Goal: Task Accomplishment & Management: Use online tool/utility

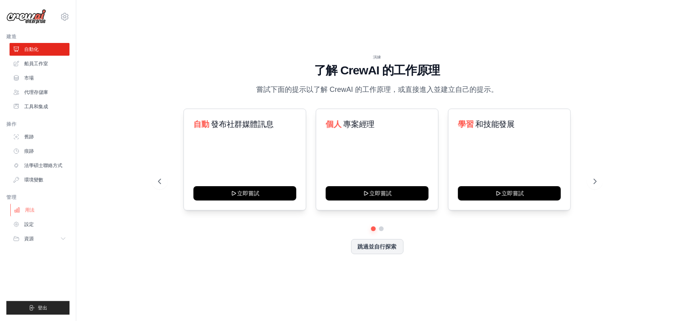
click at [35, 210] on link "用法" at bounding box center [40, 209] width 60 height 13
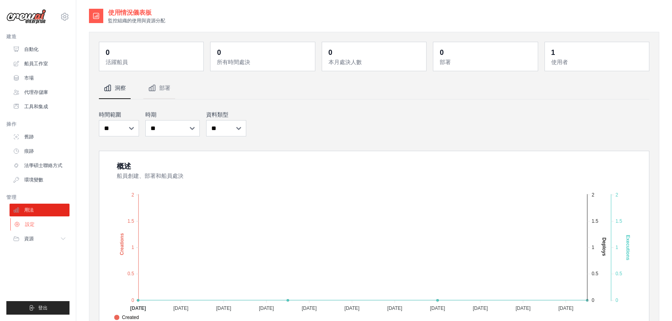
click at [29, 226] on font "設定" at bounding box center [30, 224] width 10 height 6
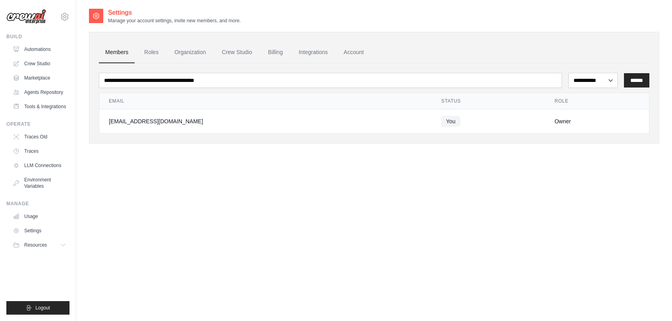
click at [72, 19] on div "qqyayaqq@hotmail.com Settings Build Automations" at bounding box center [38, 160] width 76 height 321
click at [64, 14] on icon at bounding box center [65, 17] width 10 height 10
click at [78, 42] on link "Settings" at bounding box center [98, 49] width 75 height 16
click at [64, 21] on icon at bounding box center [65, 17] width 10 height 10
click at [86, 54] on link "Settings" at bounding box center [98, 49] width 75 height 16
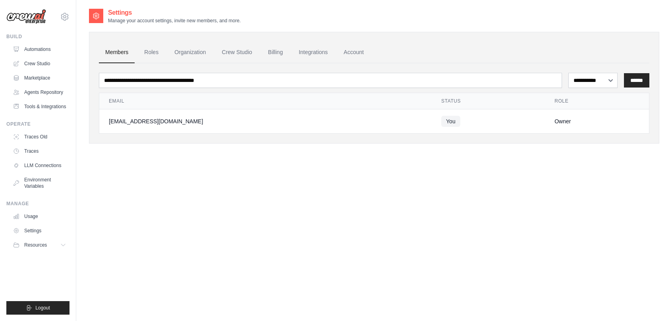
click at [137, 55] on ul "Members Roles Organization Crew Studio Billing Integrations Account" at bounding box center [374, 52] width 551 height 21
click at [157, 50] on link "Roles" at bounding box center [151, 52] width 27 height 21
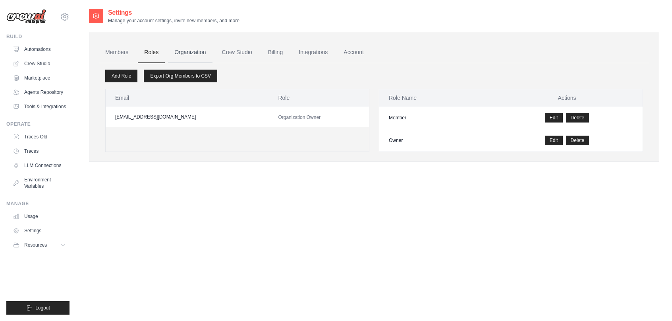
click at [185, 52] on link "Organization" at bounding box center [190, 52] width 44 height 21
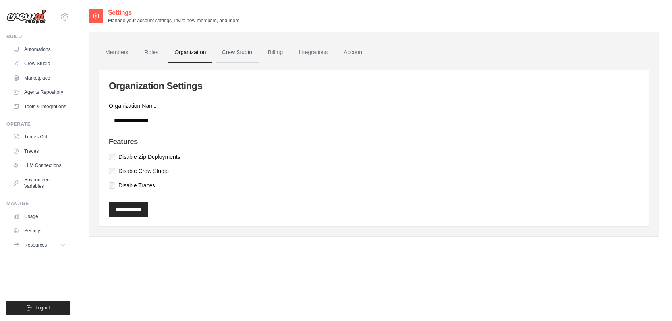
click at [230, 47] on link "Crew Studio" at bounding box center [237, 52] width 43 height 21
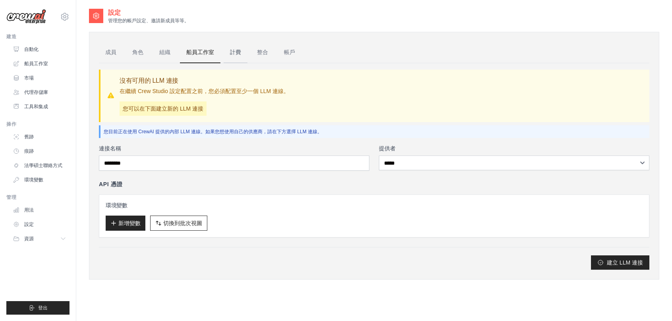
click at [240, 58] on link "計費" at bounding box center [236, 52] width 24 height 21
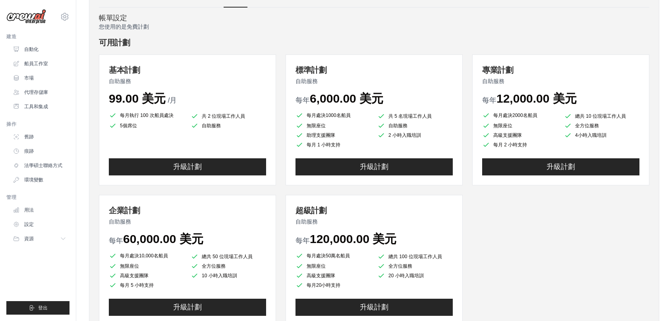
scroll to position [27, 0]
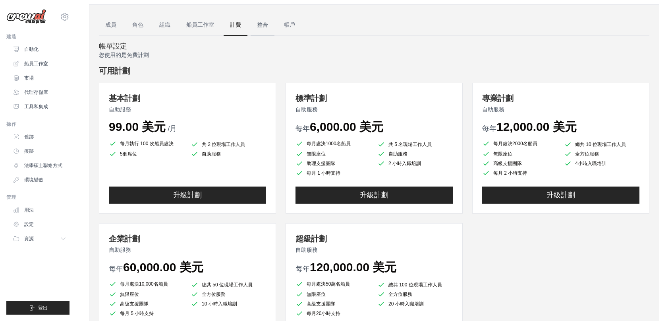
click at [262, 20] on link "整合" at bounding box center [263, 24] width 24 height 21
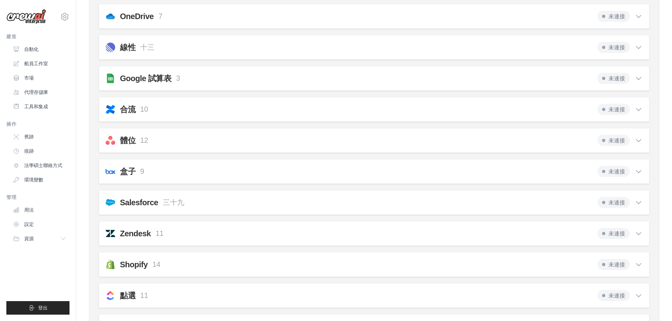
scroll to position [260, 0]
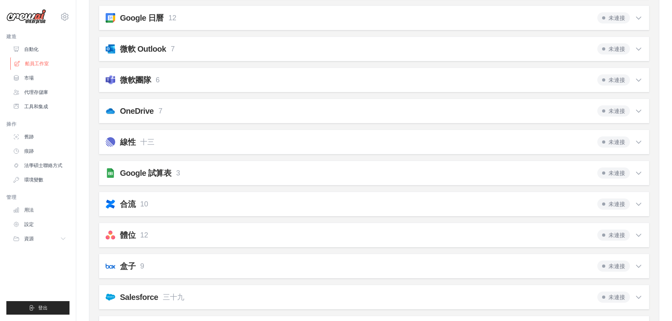
click at [32, 69] on link "船員工作室" at bounding box center [40, 63] width 60 height 13
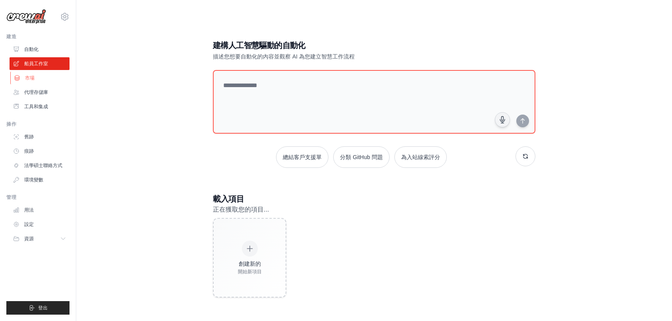
click at [29, 81] on font "市場" at bounding box center [30, 78] width 10 height 6
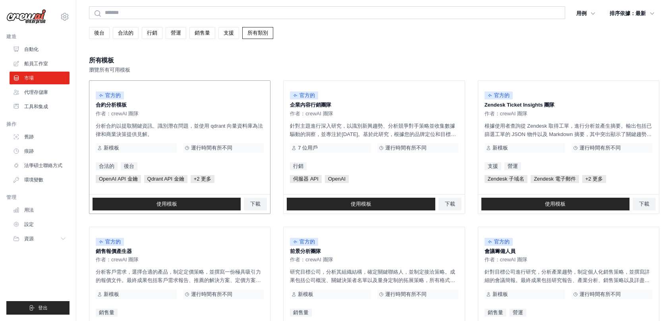
scroll to position [40, 0]
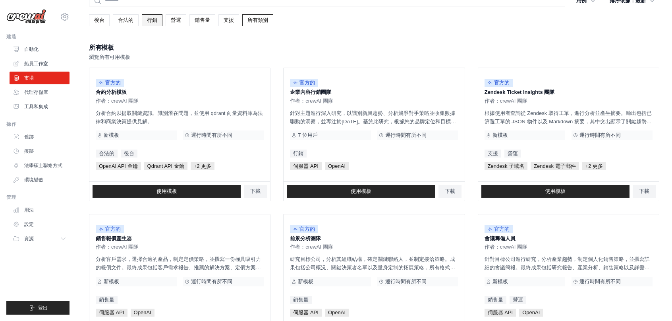
click at [155, 25] on link "行銷" at bounding box center [152, 20] width 21 height 12
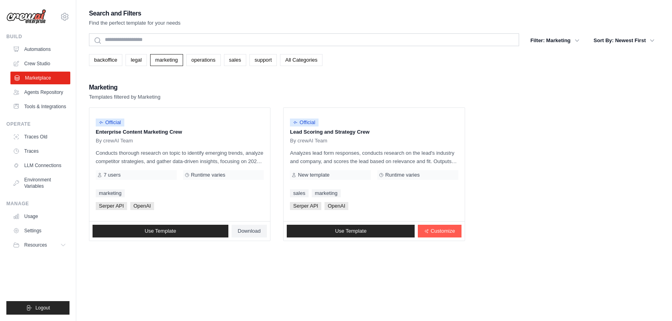
click at [50, 80] on link "Marketplace" at bounding box center [40, 78] width 60 height 13
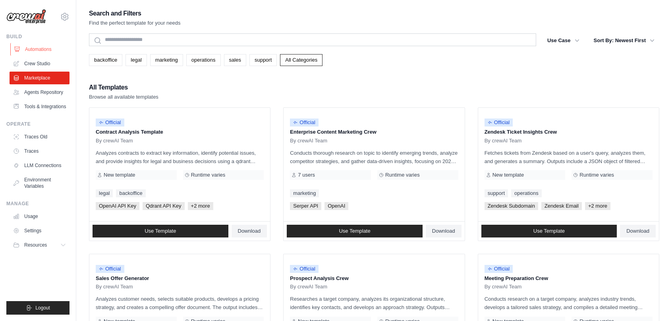
click at [55, 48] on link "Automations" at bounding box center [40, 49] width 60 height 13
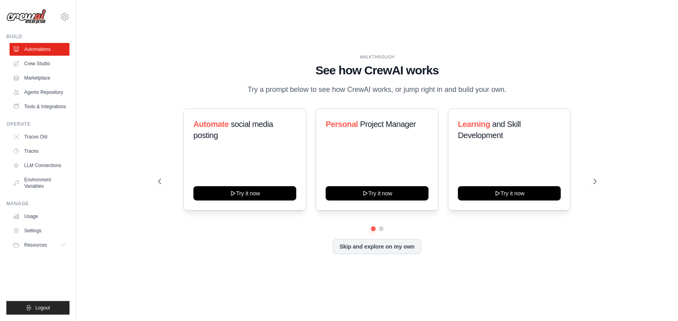
click at [624, 136] on div "WALKTHROUGH See how CrewAI works Try a prompt below to see how CrewAI works, or…" at bounding box center [377, 160] width 577 height 305
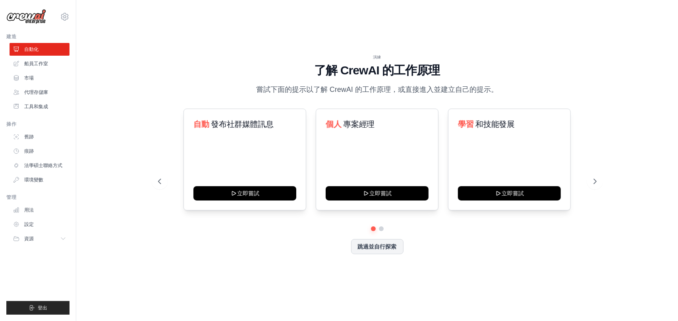
click at [652, 165] on div "演練 了解 CrewAI 的工作原理 嘗試下面的提示以了解 CrewAI 的工作原理，或直接進入並建立自己的提示。 自動 發布社群媒體訊息 立即嘗試 個人 專…" at bounding box center [377, 160] width 577 height 305
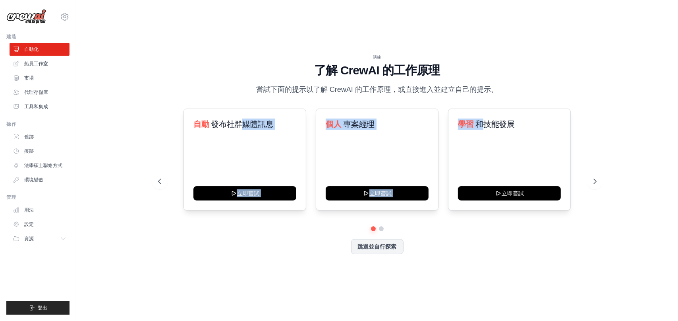
drag, startPoint x: 443, startPoint y: 134, endPoint x: 282, endPoint y: 104, distance: 163.8
click at [241, 112] on div "自動 發布社群媒體訊息 立即嘗試 個人 專案經理 立即嘗試 學習 和技能發展 立即嘗試" at bounding box center [377, 159] width 439 height 102
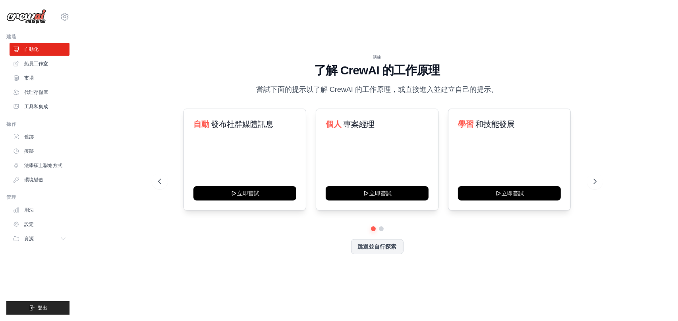
click at [582, 109] on div "自動 發布社群媒體訊息 立即嘗試 個人 專案經理 立即嘗試 學習 和技能發展 立即嘗試" at bounding box center [377, 159] width 439 height 102
click at [594, 177] on button at bounding box center [595, 181] width 16 height 16
click at [373, 228] on button at bounding box center [373, 228] width 6 height 6
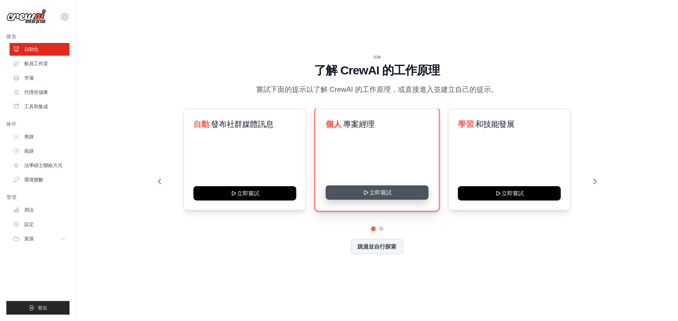
click at [380, 197] on button "立即嘗試" at bounding box center [377, 192] width 103 height 14
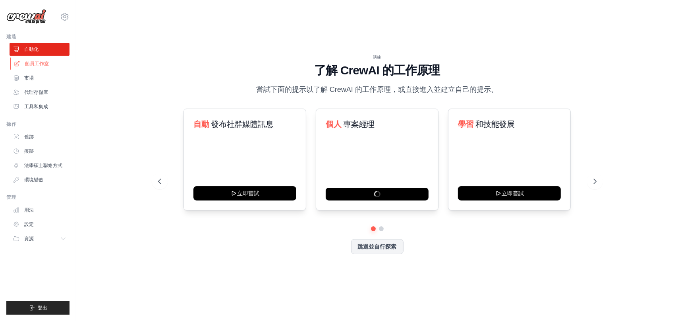
click at [24, 62] on link "船員工作室" at bounding box center [40, 63] width 60 height 13
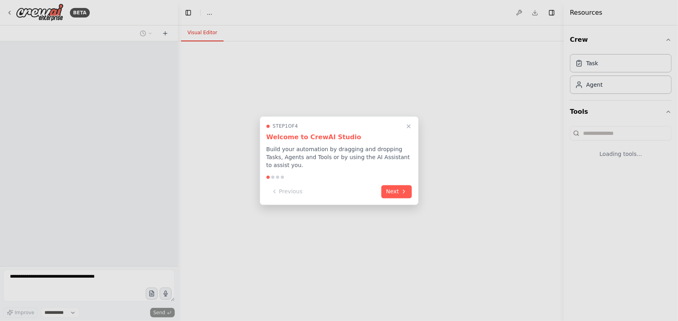
select select "****"
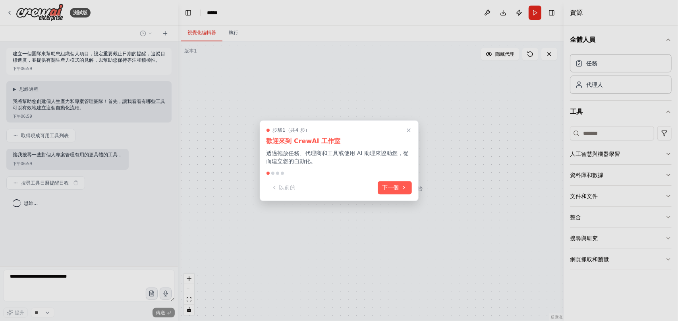
click at [416, 15] on div at bounding box center [339, 160] width 678 height 321
click at [389, 185] on font "下一個" at bounding box center [391, 186] width 17 height 6
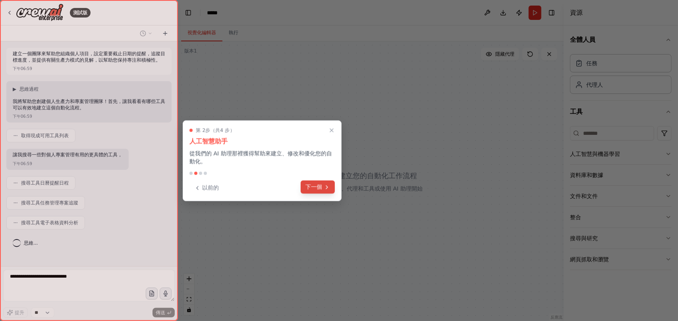
click at [321, 185] on font "下一個" at bounding box center [314, 187] width 17 height 6
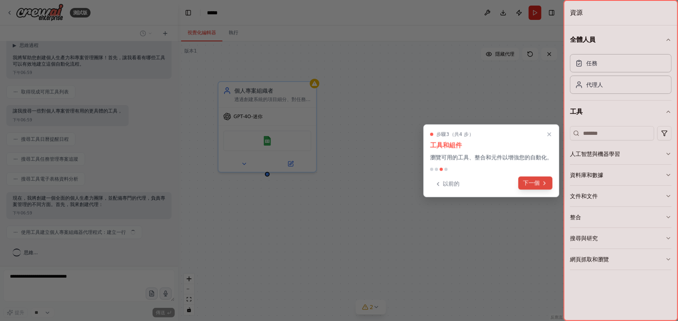
scroll to position [48, 0]
click at [544, 180] on icon at bounding box center [545, 183] width 6 height 6
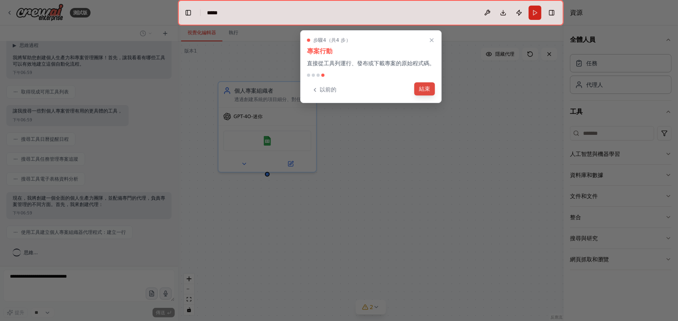
click at [424, 93] on font "結束" at bounding box center [424, 89] width 11 height 8
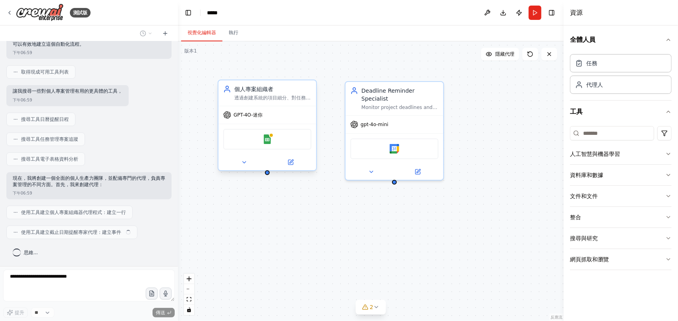
scroll to position [67, 0]
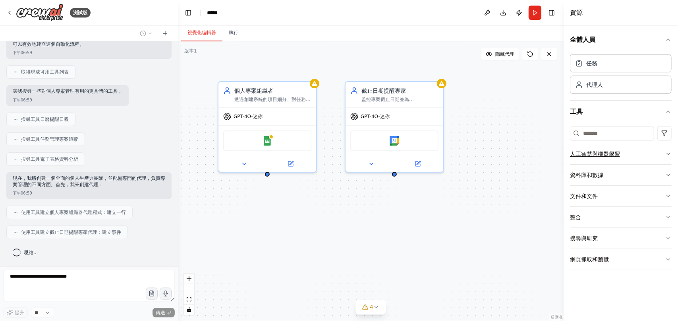
click at [658, 160] on button "人工智慧與機器學習" at bounding box center [621, 153] width 102 height 21
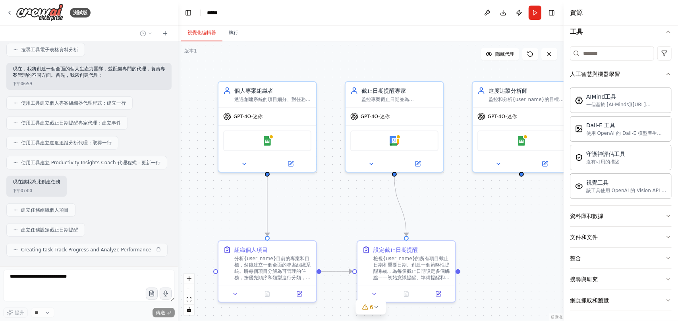
scroll to position [192, 0]
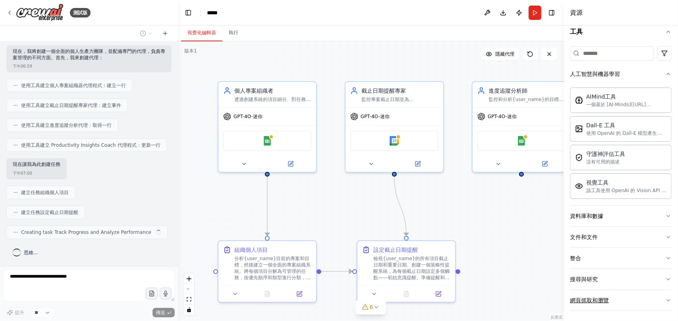
click at [608, 297] on button "網頁抓取和瀏覽" at bounding box center [621, 300] width 102 height 21
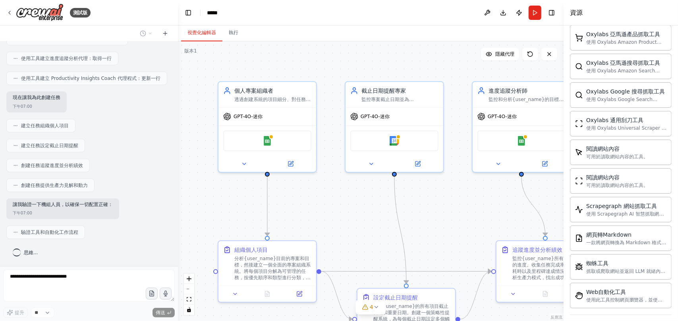
scroll to position [273, 0]
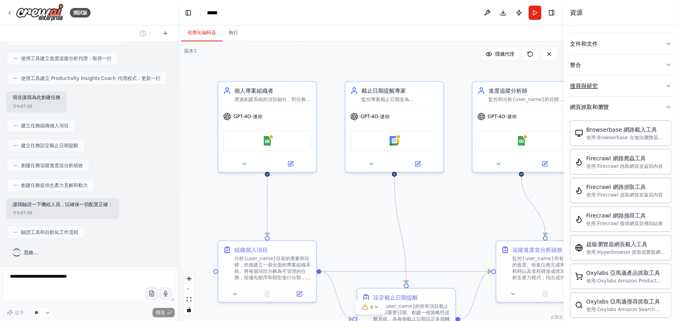
click at [635, 88] on button "搜尋與研究" at bounding box center [621, 85] width 102 height 21
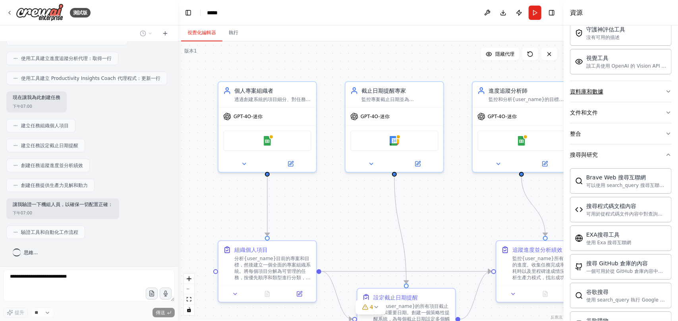
scroll to position [193, 0]
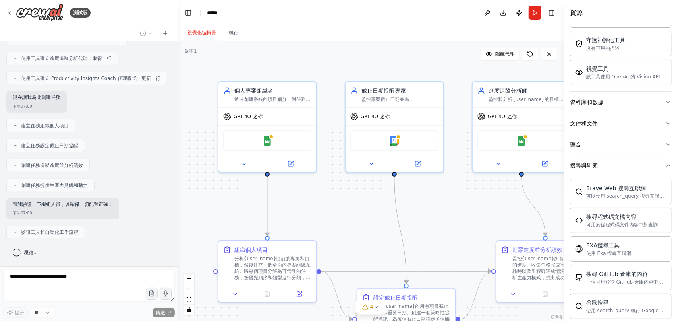
click at [619, 121] on button "文件和文件" at bounding box center [621, 123] width 102 height 21
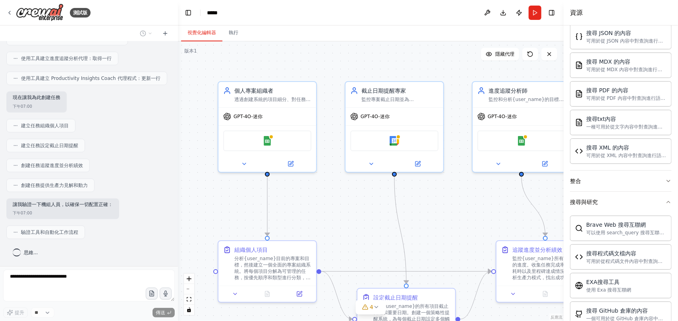
scroll to position [114, 0]
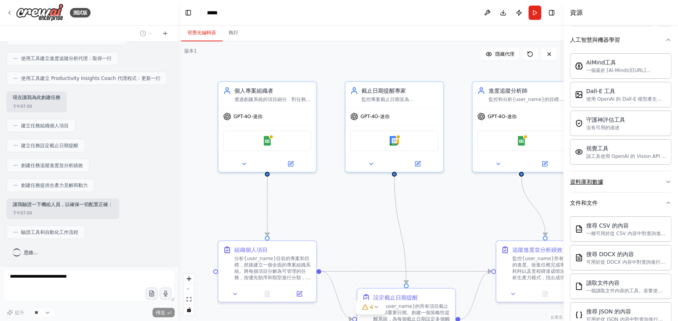
click at [610, 180] on button "資料庫和數據" at bounding box center [621, 181] width 102 height 21
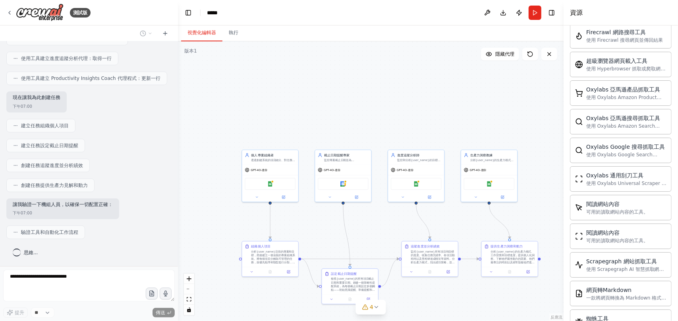
scroll to position [1239, 0]
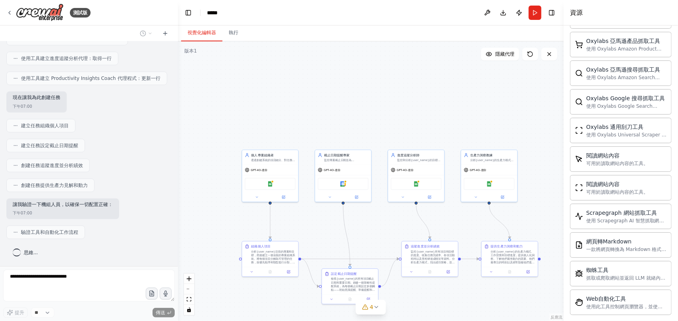
click at [578, 14] on font "資源" at bounding box center [576, 13] width 13 height 8
click at [7, 11] on icon at bounding box center [9, 13] width 6 height 6
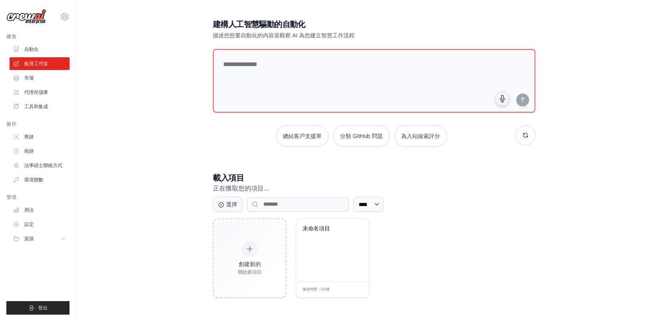
scroll to position [16, 0]
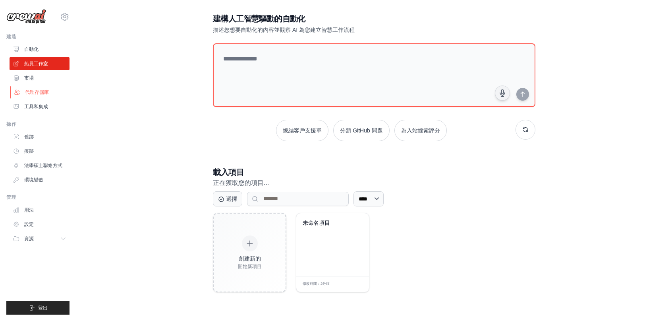
click at [34, 93] on font "代理存儲庫" at bounding box center [37, 92] width 24 height 6
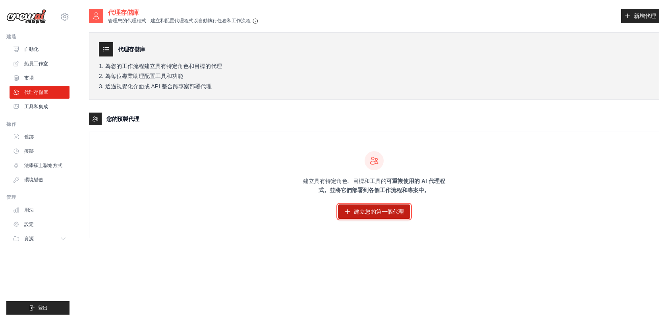
click at [402, 215] on font "建立您的第一個代理" at bounding box center [379, 211] width 50 height 8
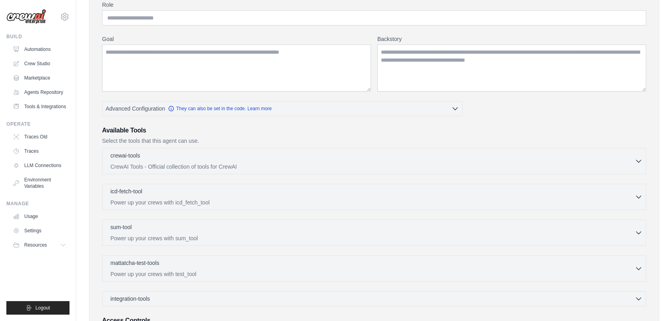
scroll to position [159, 0]
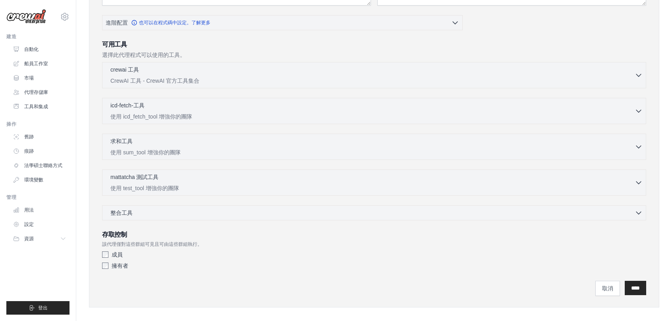
click at [182, 296] on div "代理配置 角色 目標 背景故事 進階配置 啟用推理" at bounding box center [374, 90] width 571 height 434
click at [56, 241] on button "資源" at bounding box center [40, 238] width 60 height 13
click at [63, 13] on icon at bounding box center [65, 17] width 10 height 10
click at [60, 8] on div "[EMAIL_ADDRESS][DOMAIN_NAME] 設定" at bounding box center [37, 12] width 63 height 25
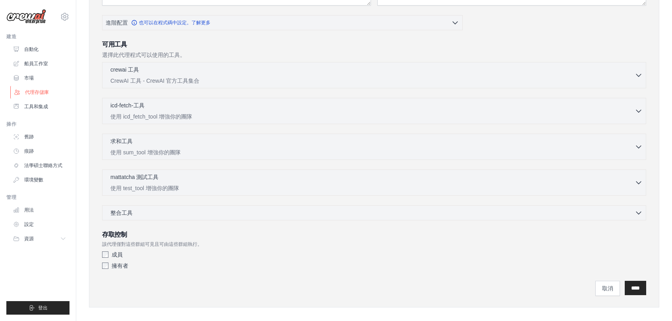
click at [31, 97] on link "代理存儲庫" at bounding box center [40, 92] width 60 height 13
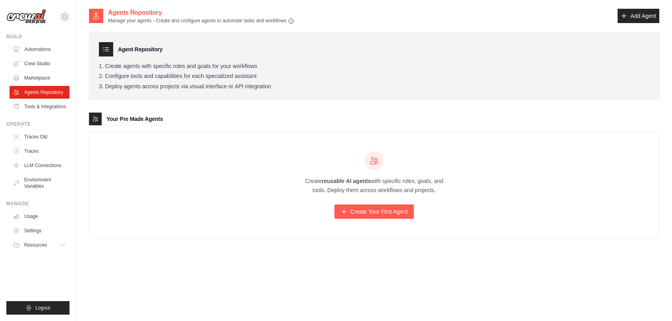
click at [108, 46] on icon at bounding box center [106, 49] width 8 height 8
click at [103, 51] on icon at bounding box center [106, 49] width 8 height 8
click at [627, 17] on link "Add Agent" at bounding box center [639, 16] width 42 height 14
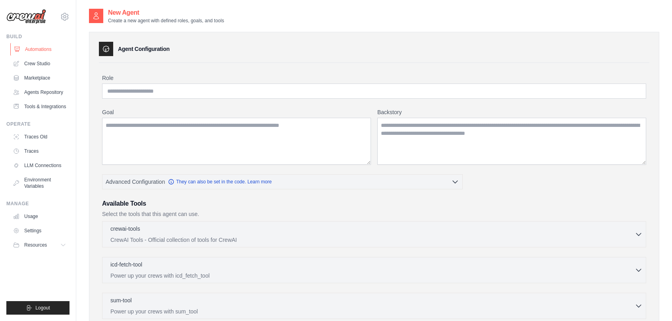
click at [27, 46] on link "Automations" at bounding box center [40, 49] width 60 height 13
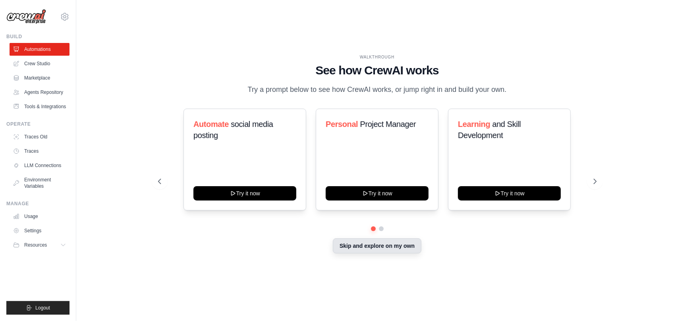
click at [383, 252] on button "Skip and explore on my own" at bounding box center [377, 245] width 89 height 15
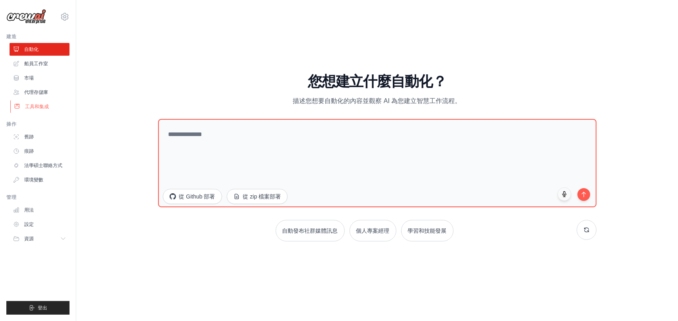
click at [41, 105] on font "工具和集成" at bounding box center [37, 107] width 24 height 6
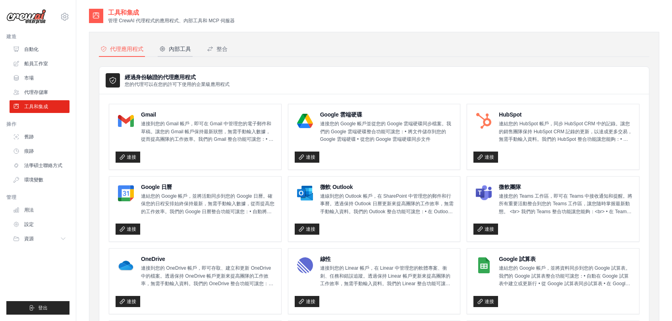
click at [183, 50] on font "內部工具" at bounding box center [180, 49] width 22 height 6
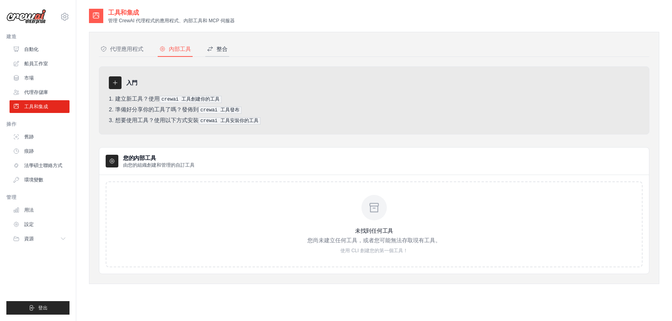
click at [210, 47] on icon at bounding box center [210, 49] width 6 height 6
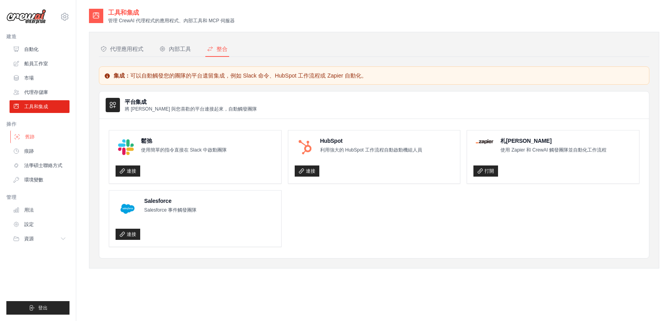
click at [40, 141] on link "舊跡" at bounding box center [40, 136] width 60 height 13
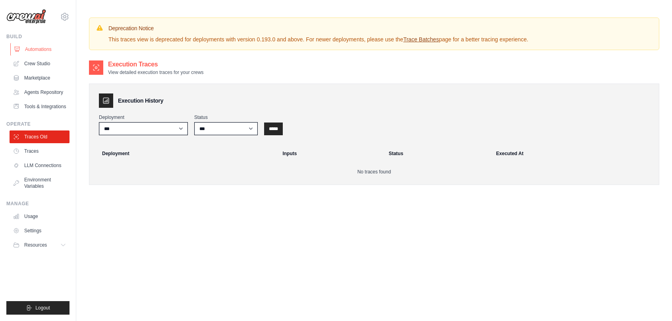
click at [27, 48] on link "Automations" at bounding box center [40, 49] width 60 height 13
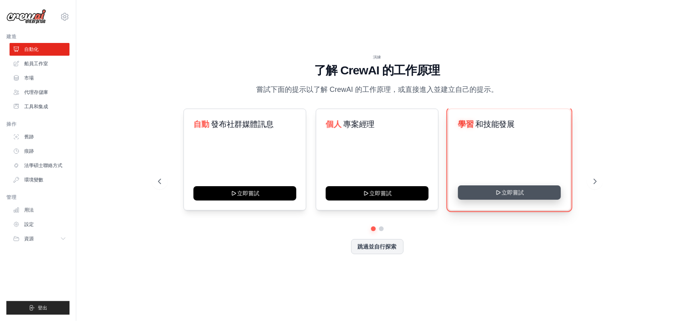
click at [528, 194] on button "立即嘗試" at bounding box center [509, 192] width 103 height 14
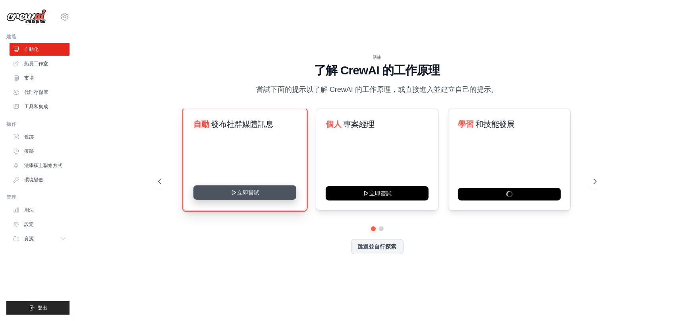
click at [249, 187] on button "立即嘗試" at bounding box center [244, 192] width 103 height 14
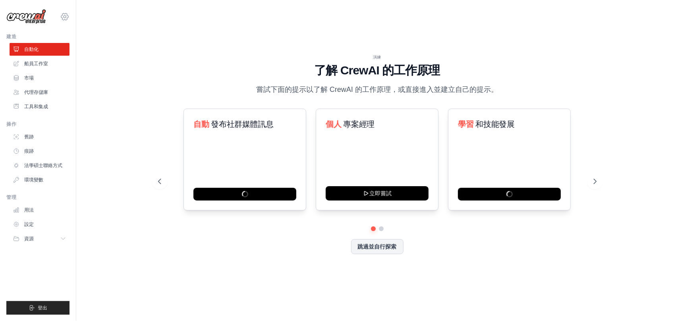
click at [66, 18] on icon at bounding box center [65, 17] width 10 height 10
click at [76, 50] on span "設定" at bounding box center [98, 49] width 63 height 8
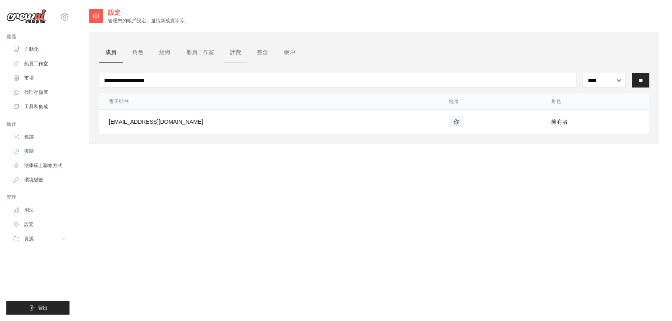
click at [231, 60] on link "計費" at bounding box center [236, 52] width 24 height 21
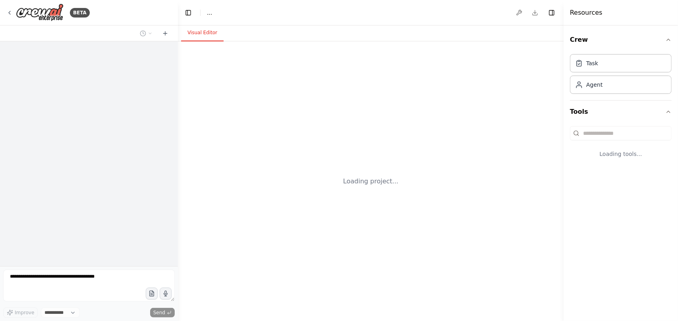
select select "****"
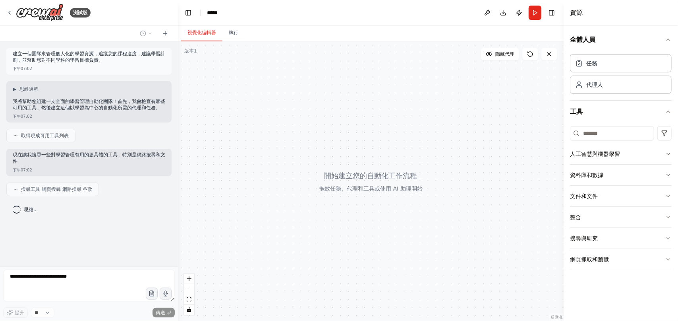
click at [427, 2] on header "切換左側邊欄 工作室 ***** 下載 發布 跑步 切換右側邊欄" at bounding box center [371, 12] width 386 height 25
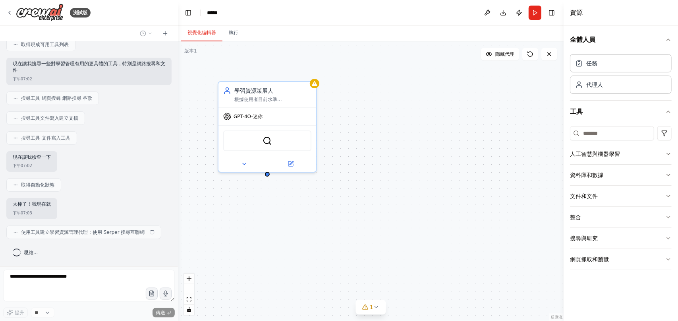
scroll to position [95, 0]
click at [599, 158] on button "人工智慧與機器學習" at bounding box center [621, 153] width 102 height 21
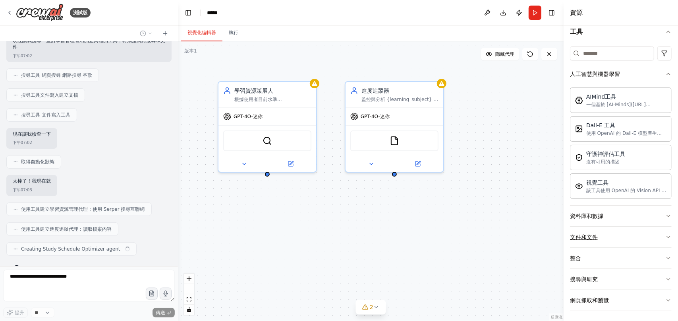
scroll to position [133, 0]
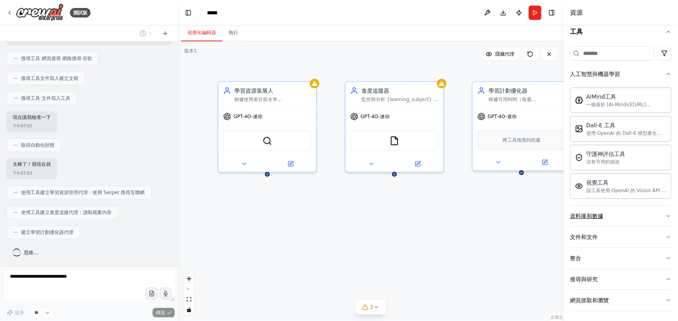
click at [648, 208] on button "資料庫和數據" at bounding box center [621, 215] width 102 height 21
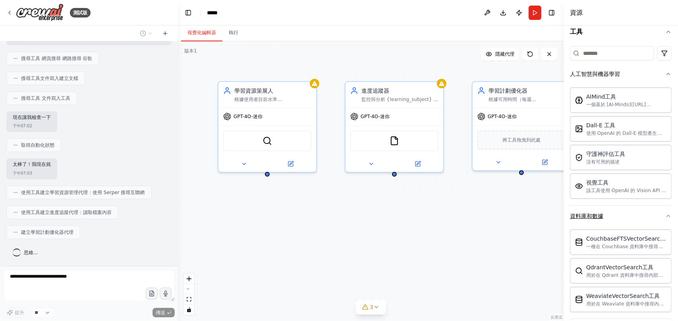
scroll to position [171, 0]
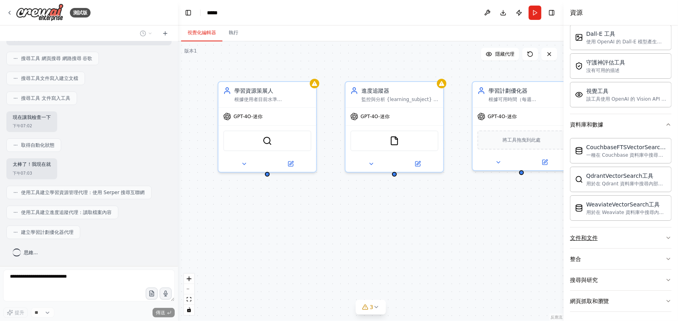
click at [616, 235] on button "文件和文件" at bounding box center [621, 237] width 102 height 21
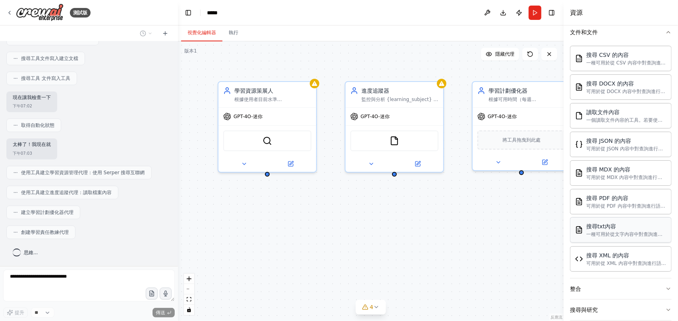
scroll to position [404, 0]
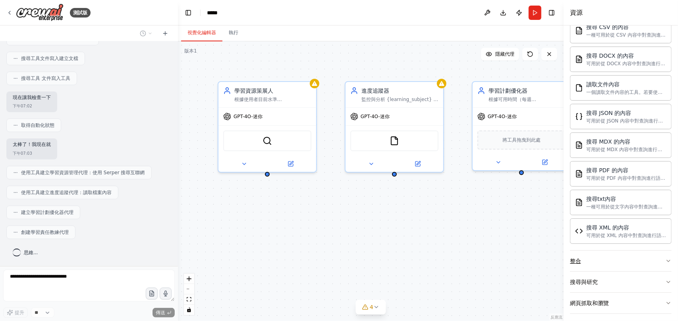
click at [603, 255] on button "整合" at bounding box center [621, 260] width 102 height 21
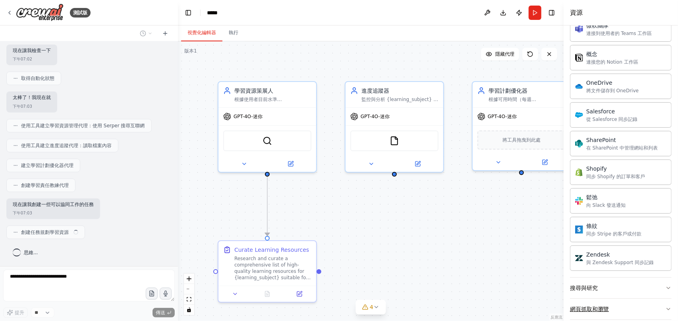
scroll to position [200, 0]
click at [585, 284] on font "搜尋與研究" at bounding box center [584, 287] width 28 height 6
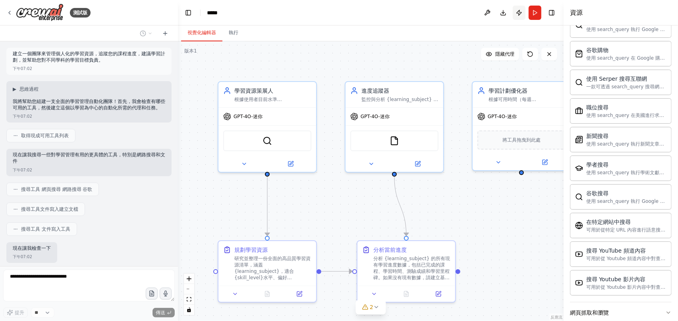
scroll to position [239, 0]
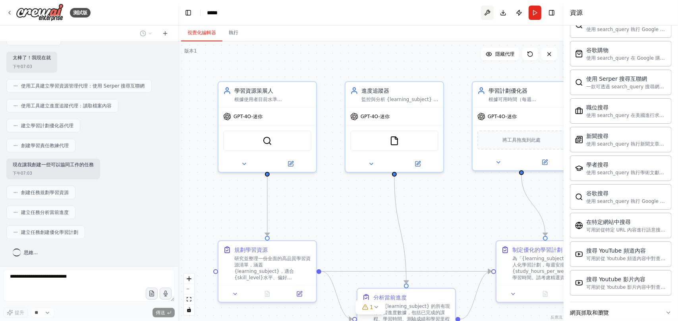
click at [481, 16] on button at bounding box center [487, 13] width 13 height 14
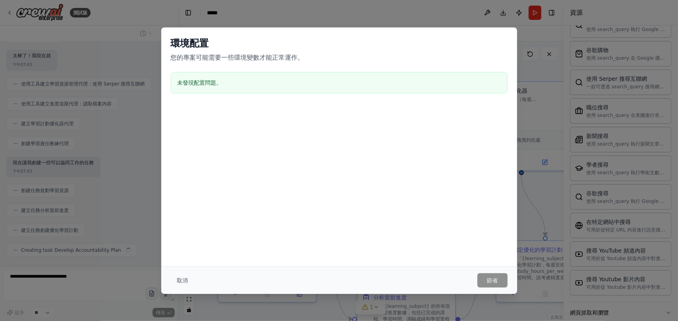
scroll to position [259, 0]
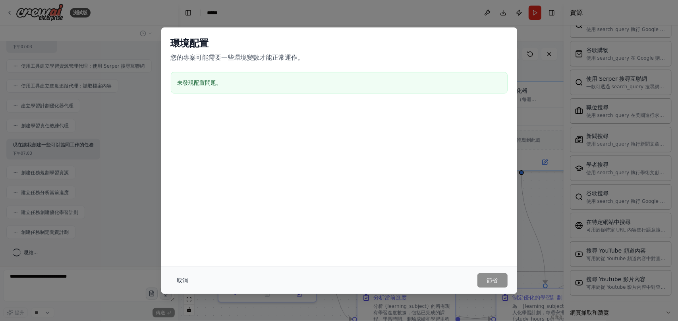
click at [180, 281] on font "取消" at bounding box center [182, 280] width 11 height 6
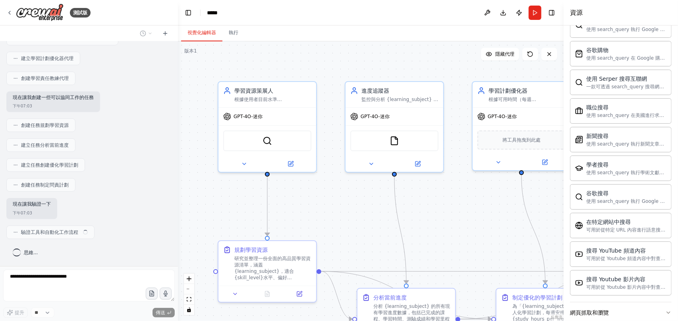
scroll to position [306, 0]
click at [193, 15] on button "切換左側邊欄" at bounding box center [188, 12] width 11 height 11
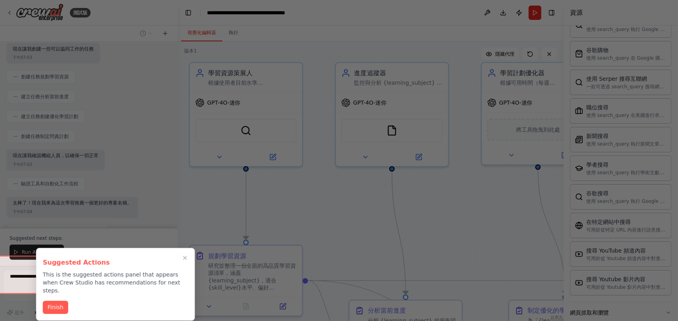
scroll to position [359, 0]
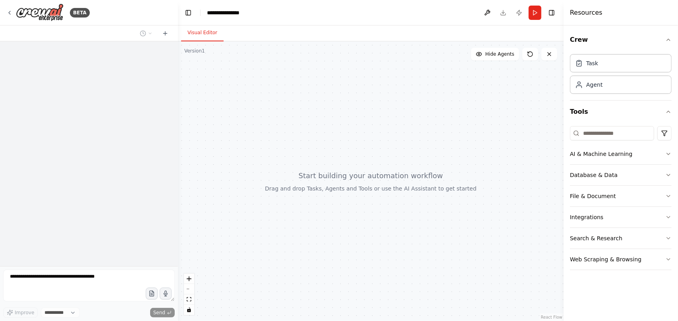
select select "****"
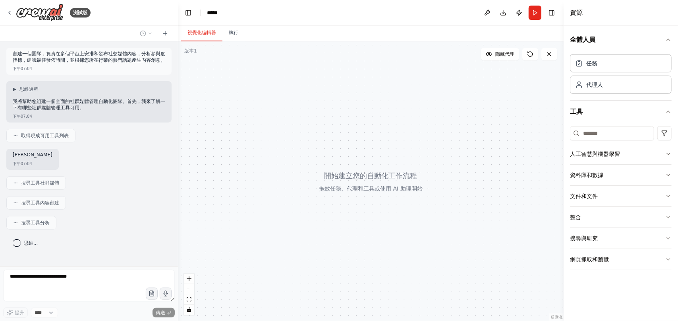
scroll to position [14, 0]
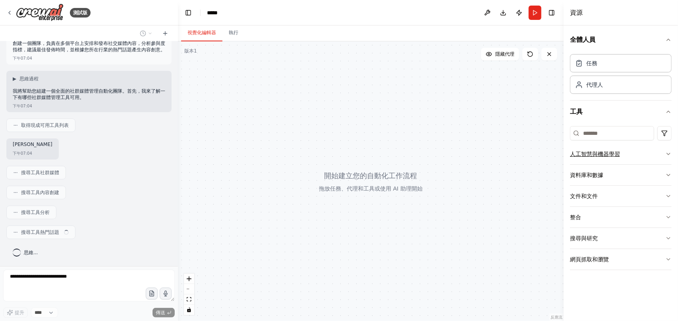
click at [590, 154] on font "人工智慧與機器學習" at bounding box center [595, 154] width 50 height 6
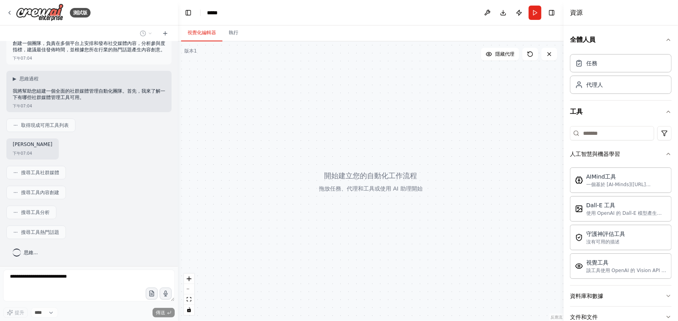
scroll to position [79, 0]
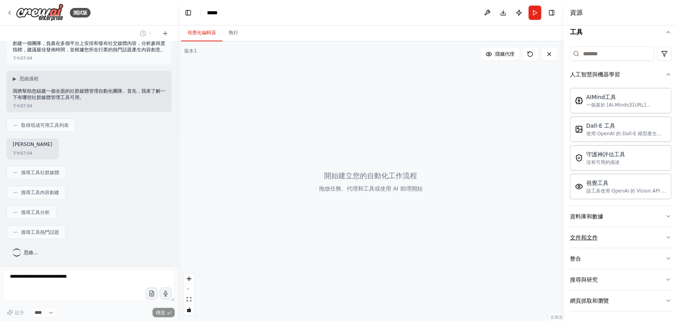
click at [610, 230] on button "文件和文件" at bounding box center [621, 237] width 102 height 21
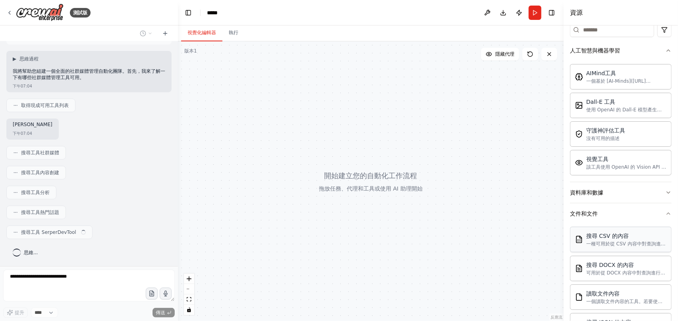
scroll to position [159, 0]
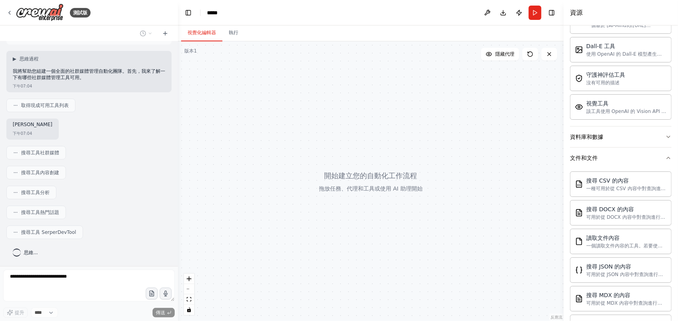
click at [589, 123] on div "AIMind工具 一個基於 [AI-Minds]([URL][DOMAIN_NAME]) 的封裝器。適用於需要從儲存在 PostgreSQL、MySQL、Ma…" at bounding box center [621, 65] width 102 height 121
click at [591, 138] on font "資料庫和數據" at bounding box center [586, 136] width 33 height 6
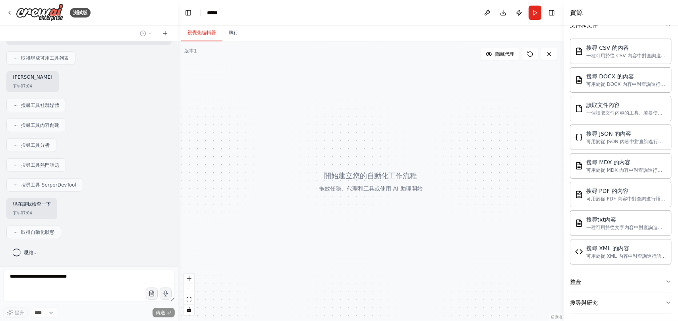
scroll to position [404, 0]
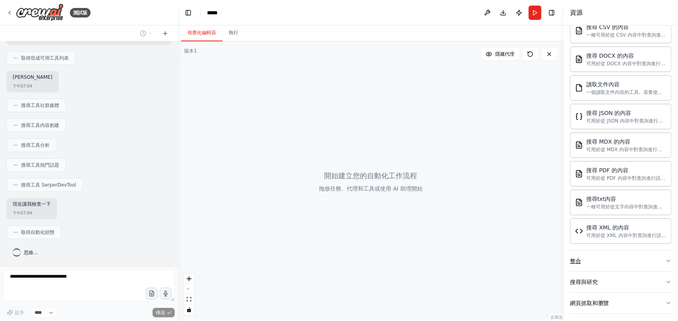
click at [623, 259] on button "整合" at bounding box center [621, 260] width 102 height 21
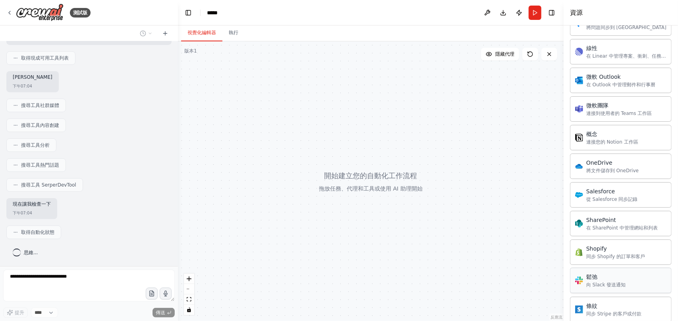
scroll to position [1034, 0]
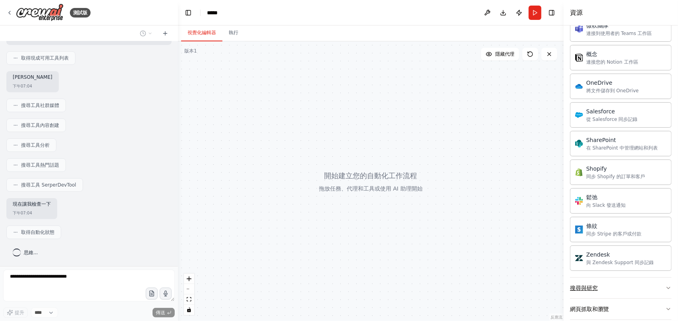
click at [602, 285] on button "搜尋與研究" at bounding box center [621, 287] width 102 height 21
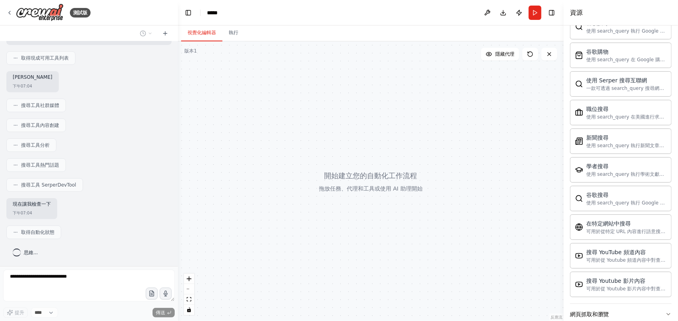
scroll to position [1437, 0]
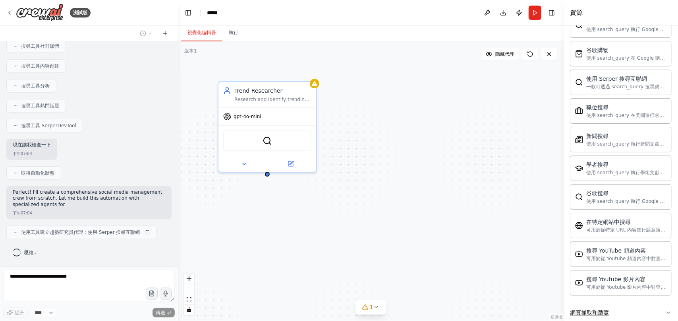
click at [602, 308] on div "網頁抓取和瀏覽" at bounding box center [589, 312] width 39 height 8
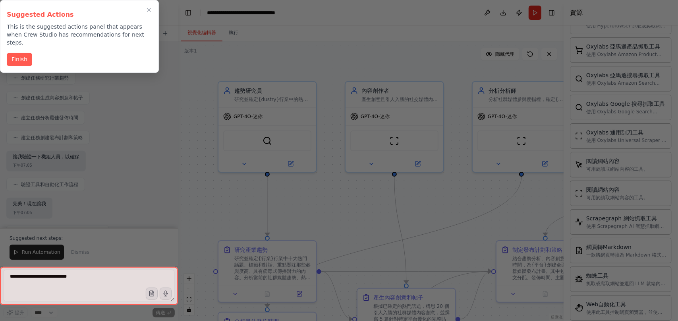
scroll to position [424, 0]
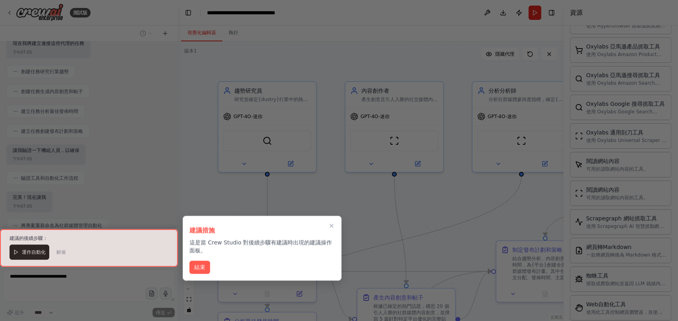
click at [284, 232] on h3 "建議措施" at bounding box center [262, 231] width 145 height 10
click at [329, 224] on icon "關閉演練" at bounding box center [331, 225] width 7 height 7
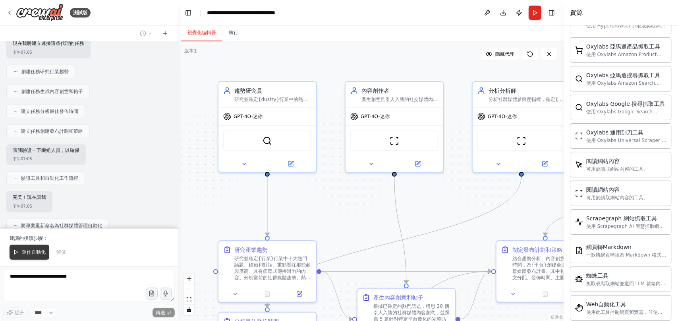
click at [35, 253] on font "運作自動化" at bounding box center [34, 252] width 24 height 6
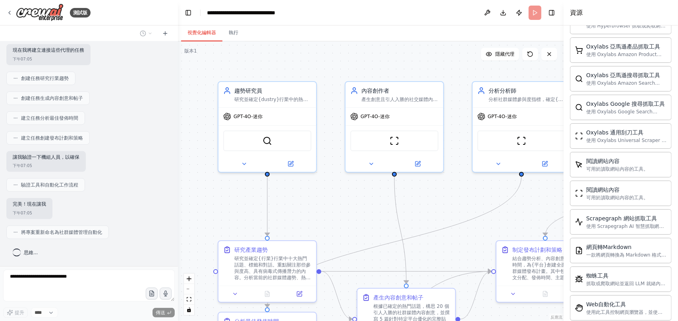
scroll to position [418, 0]
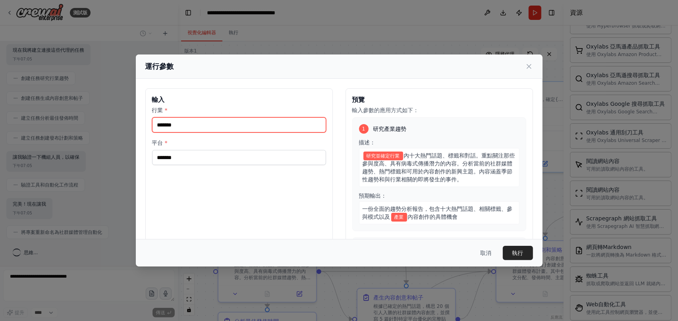
click at [237, 126] on input "行業 *" at bounding box center [239, 124] width 174 height 15
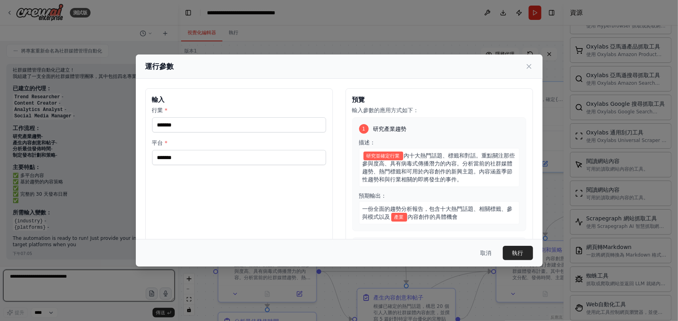
scroll to position [593, 0]
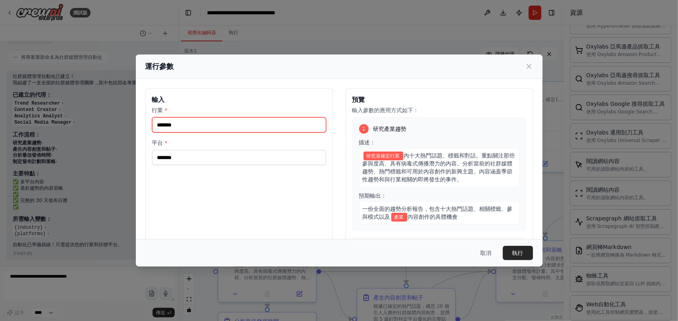
click at [236, 126] on input "行業 *" at bounding box center [239, 124] width 174 height 15
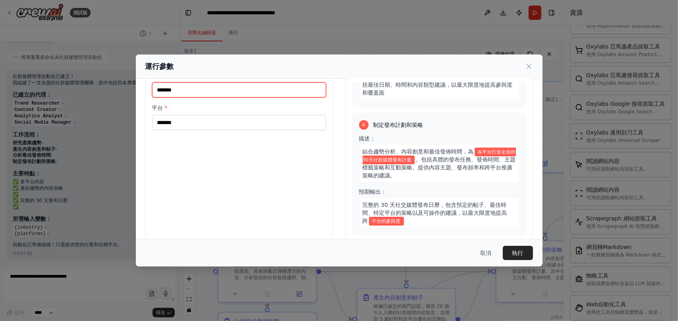
scroll to position [47, 0]
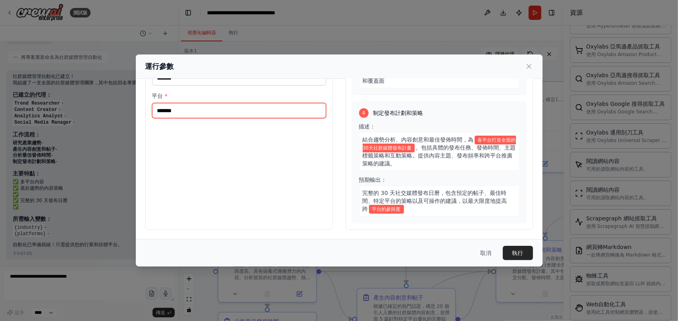
click at [184, 109] on input "平台 *" at bounding box center [239, 110] width 174 height 15
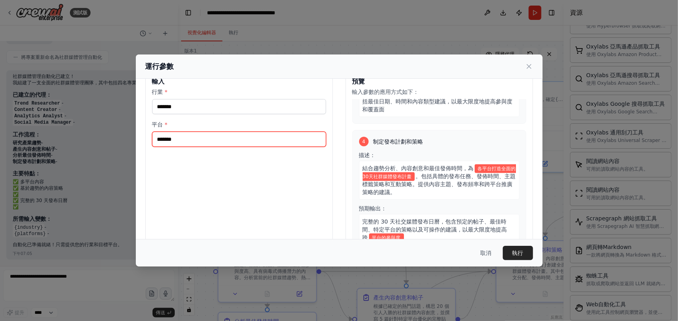
scroll to position [0, 0]
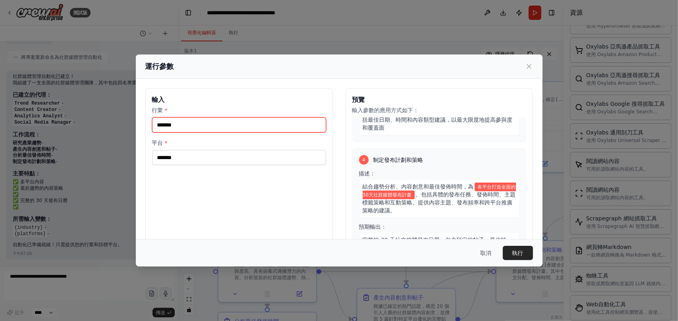
click at [186, 129] on input "行業 *" at bounding box center [239, 124] width 174 height 15
type input "*"
type input "**"
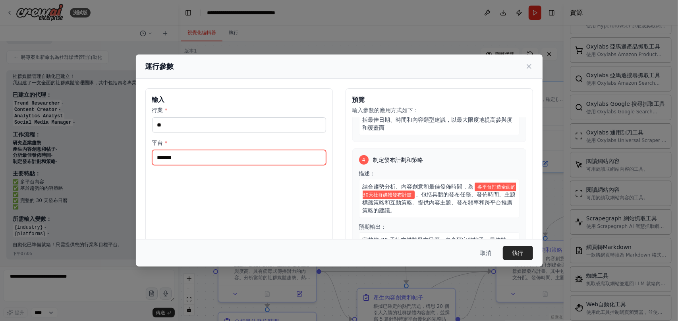
click at [205, 156] on input "平台 *" at bounding box center [239, 157] width 174 height 15
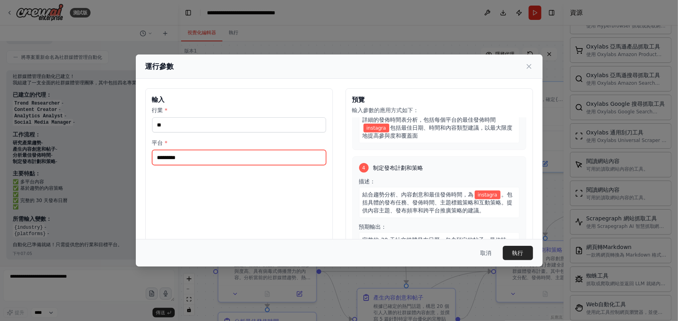
scroll to position [358, 0]
type input "*********"
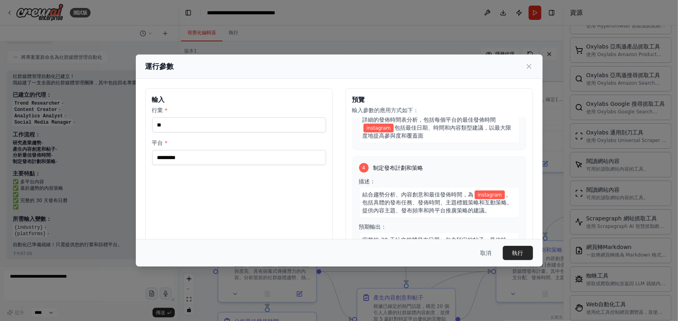
click at [219, 180] on div "輸入 行業 * ** 平台 * *********" at bounding box center [239, 182] width 188 height 188
click at [519, 253] on font "執行" at bounding box center [518, 253] width 11 height 6
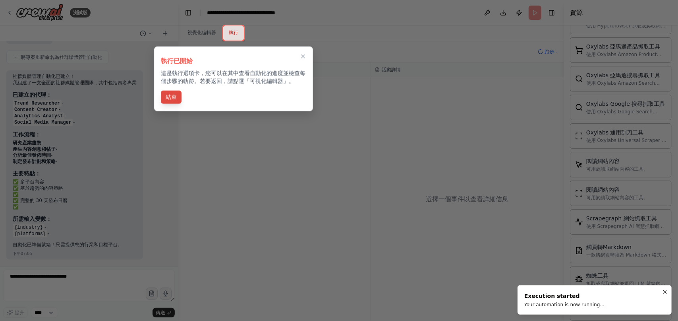
click at [176, 96] on font "結束" at bounding box center [171, 97] width 11 height 6
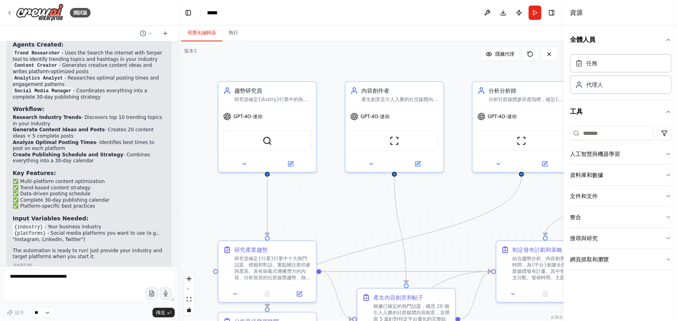
scroll to position [618, 0]
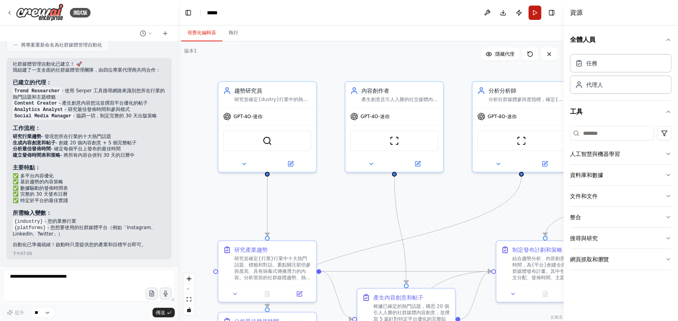
click at [534, 13] on button "跑步" at bounding box center [535, 13] width 13 height 14
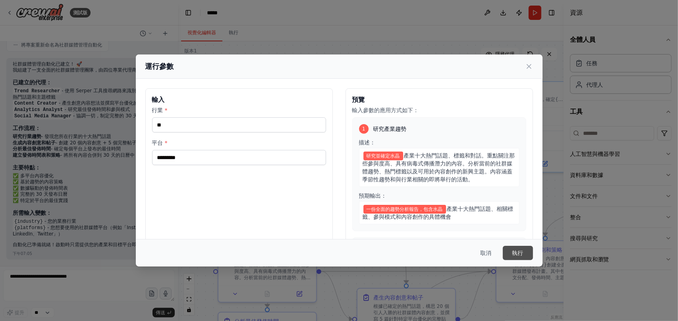
click at [516, 251] on font "執行" at bounding box center [518, 253] width 11 height 6
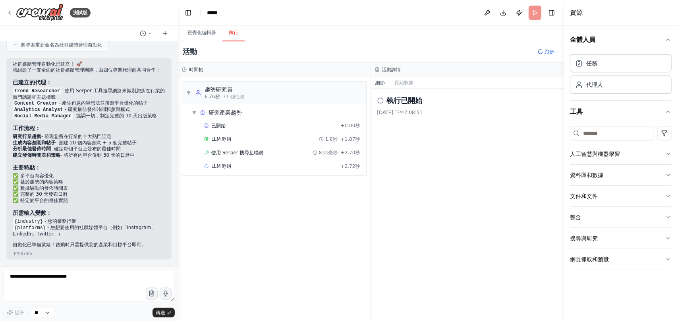
scroll to position [656, 0]
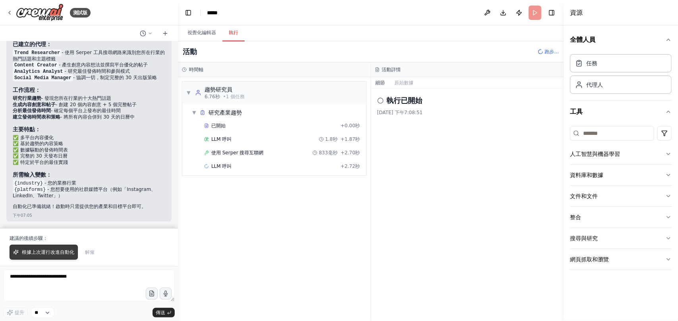
click at [43, 255] on font "根據上次運行改進自動化" at bounding box center [48, 252] width 52 height 6
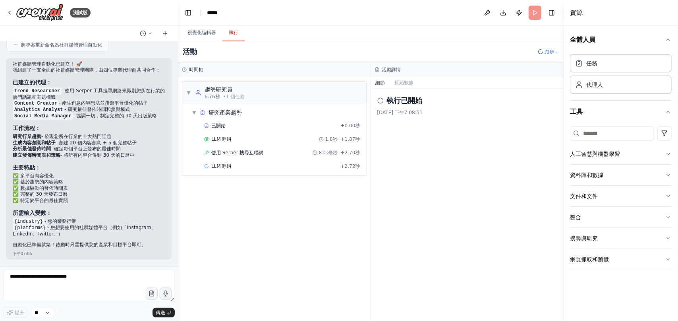
scroll to position [638, 0]
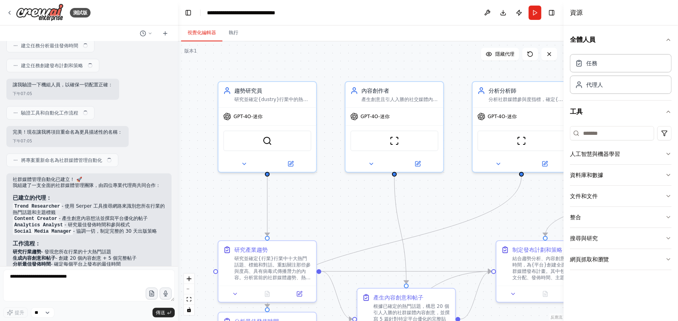
scroll to position [440, 0]
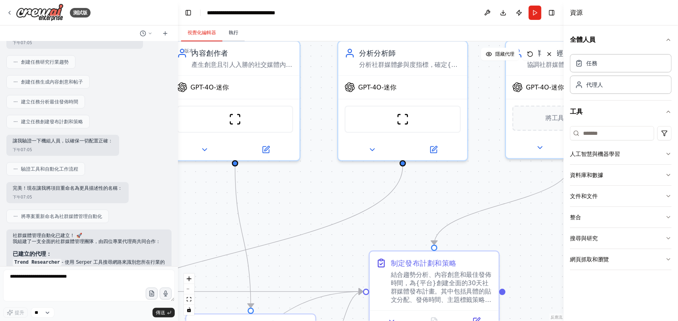
click at [235, 36] on button "執行" at bounding box center [233, 33] width 22 height 17
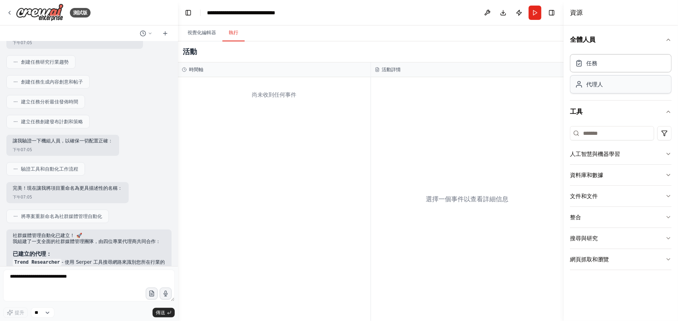
click at [613, 84] on div "代理人" at bounding box center [621, 84] width 102 height 18
click at [613, 85] on div "代理人" at bounding box center [621, 84] width 102 height 18
click at [607, 62] on div "任務" at bounding box center [621, 63] width 102 height 18
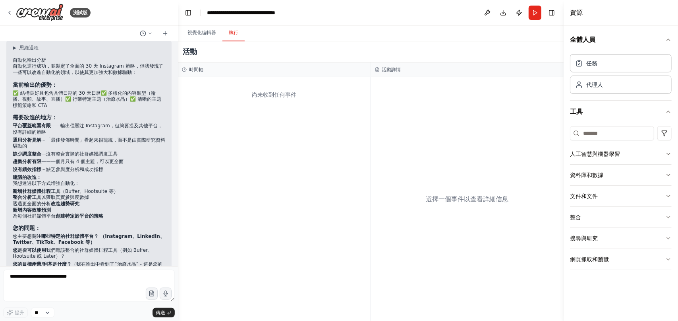
scroll to position [893, 0]
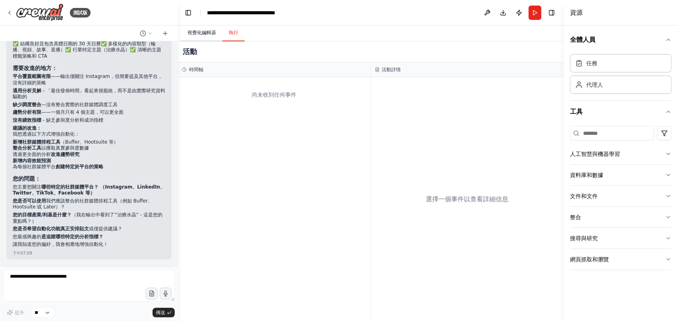
click at [210, 35] on font "視覺化編輯器" at bounding box center [202, 33] width 29 height 6
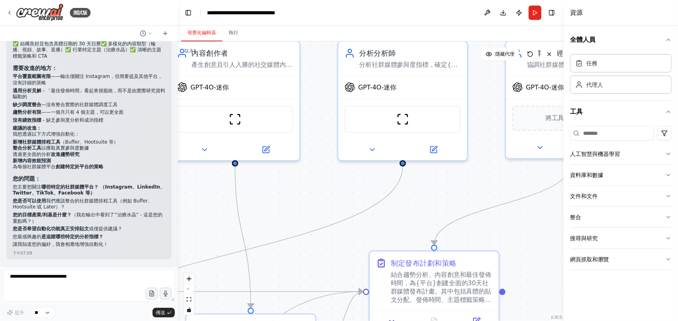
click at [241, 20] on header "**********" at bounding box center [371, 12] width 386 height 25
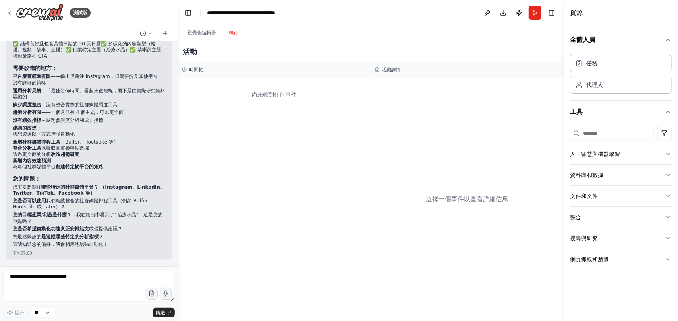
click at [232, 35] on font "執行" at bounding box center [234, 33] width 10 height 6
click at [486, 17] on button at bounding box center [487, 13] width 13 height 14
click at [487, 13] on div at bounding box center [487, 13] width 13 height 14
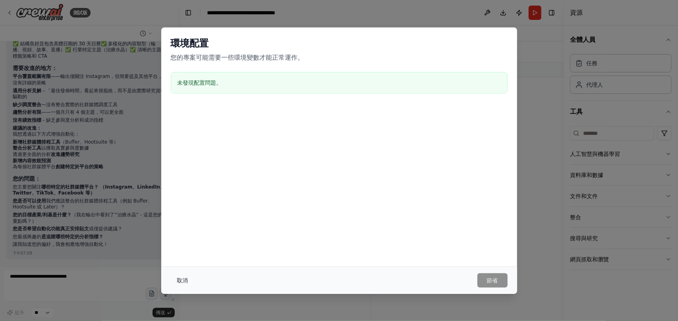
click at [183, 275] on button "取消" at bounding box center [183, 280] width 24 height 14
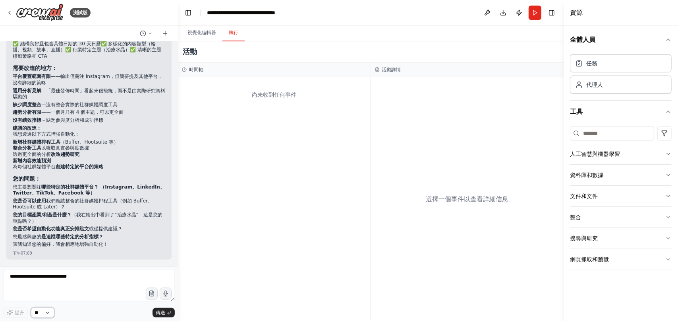
click at [51, 310] on select "**" at bounding box center [42, 312] width 23 height 10
click at [51, 311] on select "**" at bounding box center [42, 312] width 23 height 10
click at [7, 10] on icon at bounding box center [9, 13] width 6 height 6
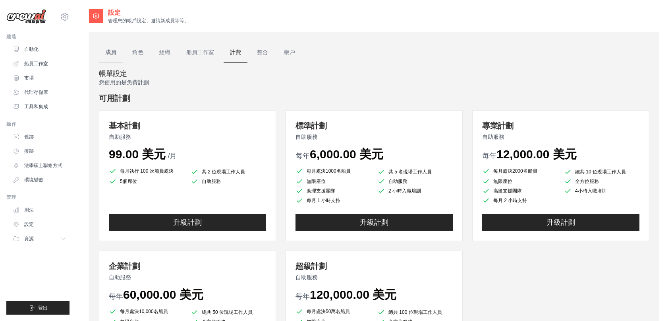
click at [110, 51] on font "成員" at bounding box center [110, 52] width 11 height 6
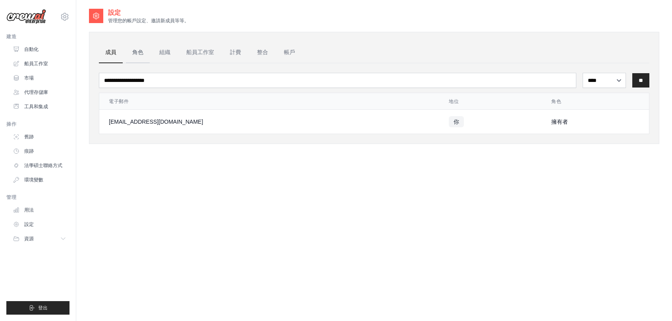
click at [133, 50] on font "角色" at bounding box center [137, 52] width 11 height 6
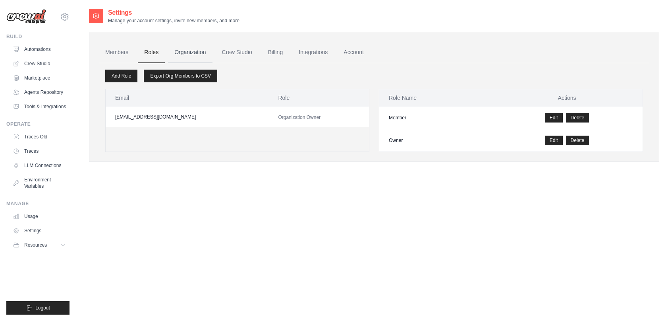
click at [178, 50] on link "Organization" at bounding box center [190, 52] width 44 height 21
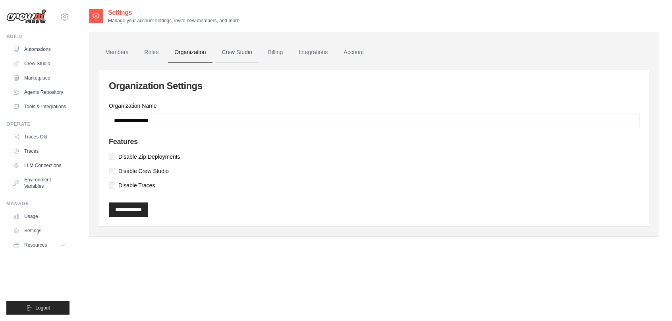
click at [228, 54] on link "Crew Studio" at bounding box center [237, 52] width 43 height 21
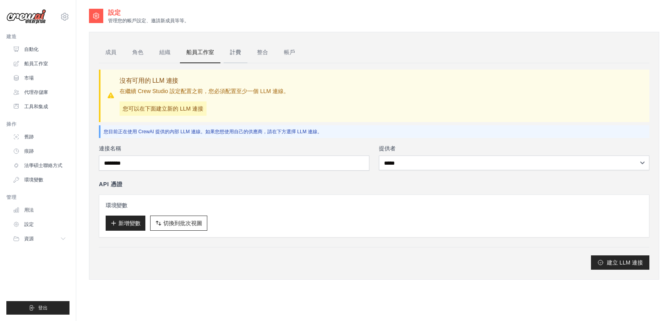
click at [237, 52] on font "計費" at bounding box center [235, 52] width 11 height 6
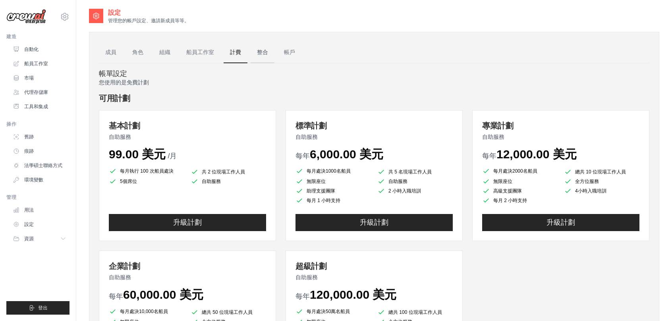
click at [261, 52] on font "整合" at bounding box center [262, 52] width 11 height 6
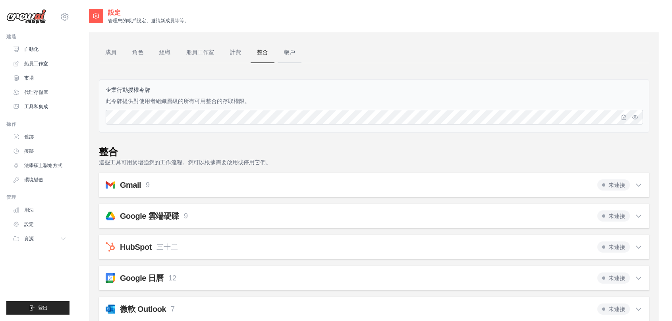
click at [288, 55] on link "帳戶" at bounding box center [290, 52] width 24 height 21
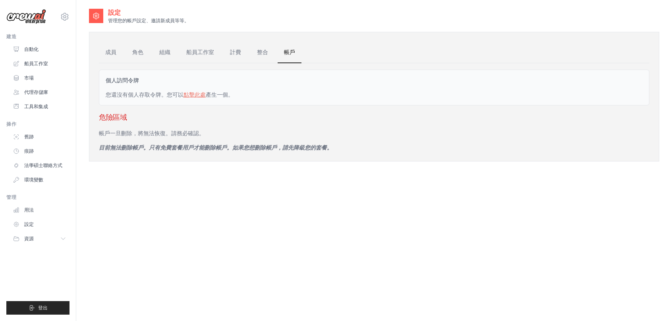
click at [168, 232] on div "設定 管理您的帳戶設定、邀請新成員等等。 成員 角色 組織 船員工作室 計費 整合 帳戶 個人訪問令牌 您還沒有個人存取令牌。您可以 點擊此處 產生一個。 危…" at bounding box center [374, 168] width 571 height 321
click at [44, 47] on link "自動化" at bounding box center [40, 49] width 60 height 13
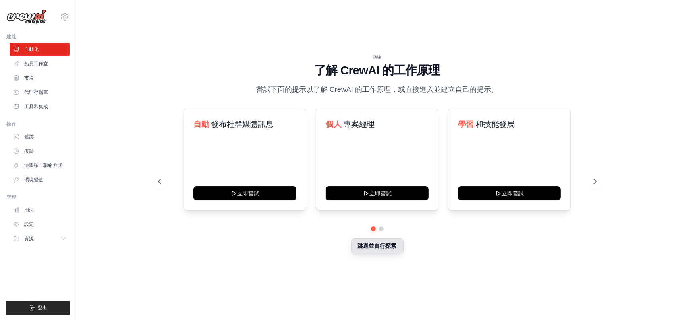
click at [393, 248] on font "跳過並自行探索" at bounding box center [377, 245] width 39 height 6
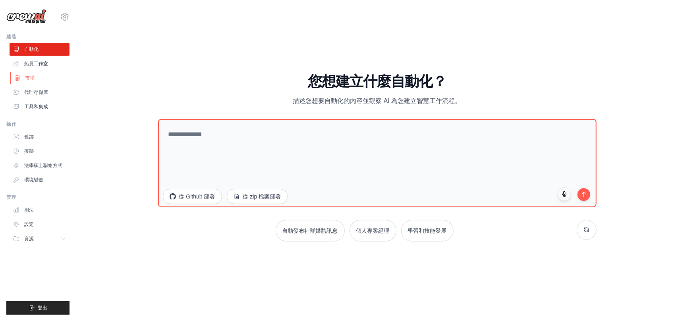
click at [54, 75] on link "市場" at bounding box center [40, 78] width 60 height 13
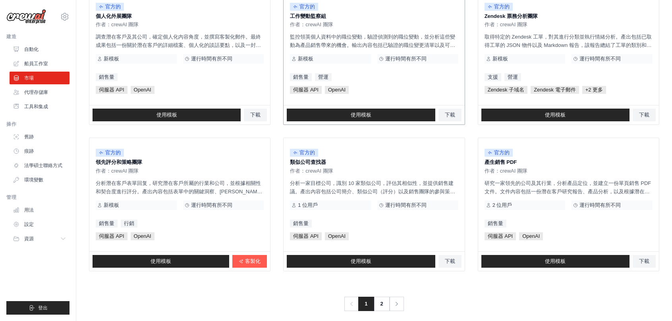
scroll to position [414, 0]
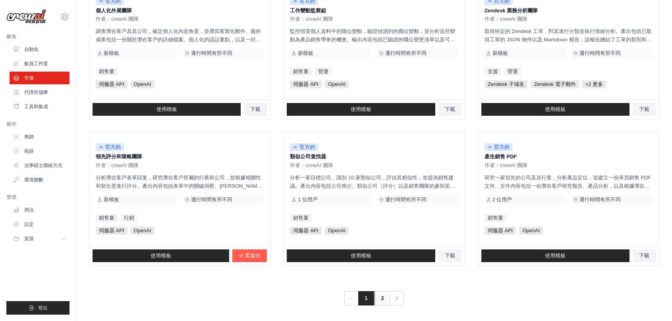
click at [386, 297] on link "2" at bounding box center [383, 298] width 16 height 14
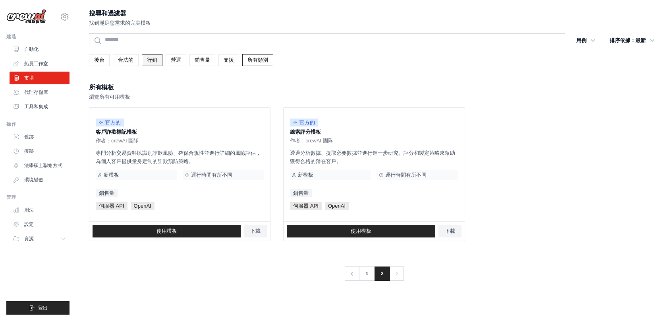
click at [157, 61] on font "行銷" at bounding box center [152, 60] width 10 height 6
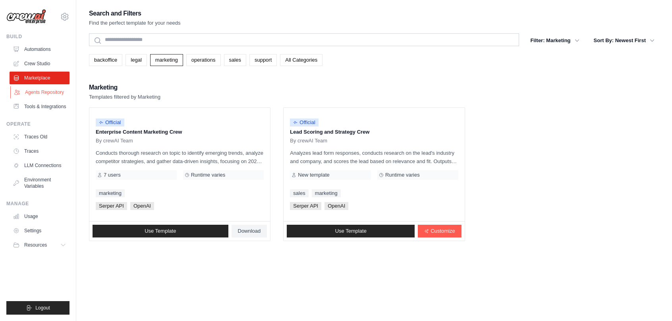
click at [40, 95] on link "Agents Repository" at bounding box center [40, 92] width 60 height 13
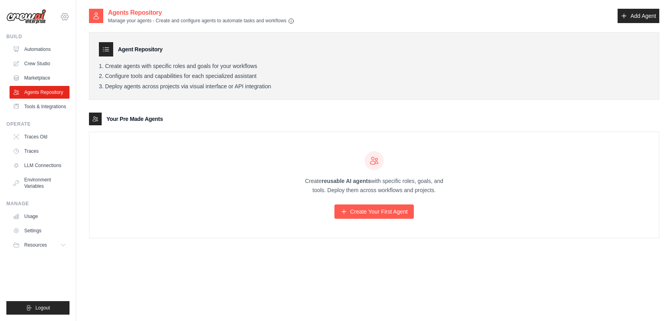
click at [69, 14] on icon at bounding box center [65, 17] width 10 height 10
